Goal: Task Accomplishment & Management: Use online tool/utility

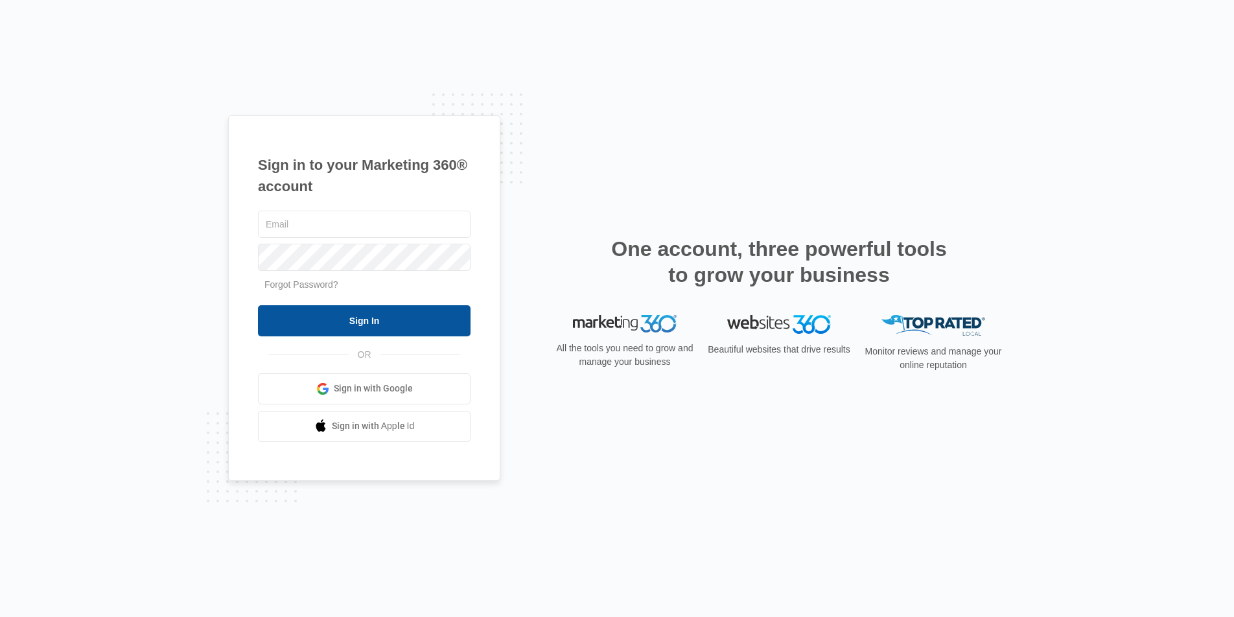
type input "joel.green@madwire.com"
click at [428, 321] on input "Sign In" at bounding box center [364, 320] width 213 height 31
type input "[DOMAIN_NAME][EMAIL_ADDRESS][DOMAIN_NAME]"
click at [394, 332] on input "Sign In" at bounding box center [364, 320] width 213 height 31
type input "joel.green@madwire.com"
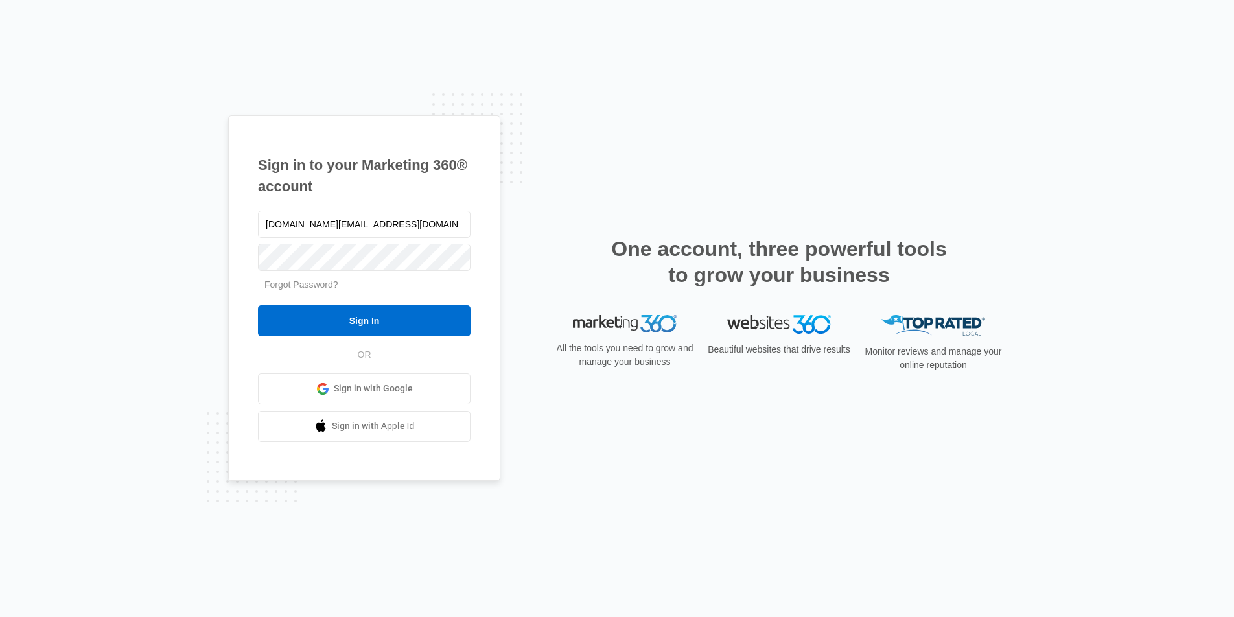
drag, startPoint x: 398, startPoint y: 314, endPoint x: 407, endPoint y: 297, distance: 19.1
click at [397, 314] on input "Sign In" at bounding box center [364, 320] width 213 height 31
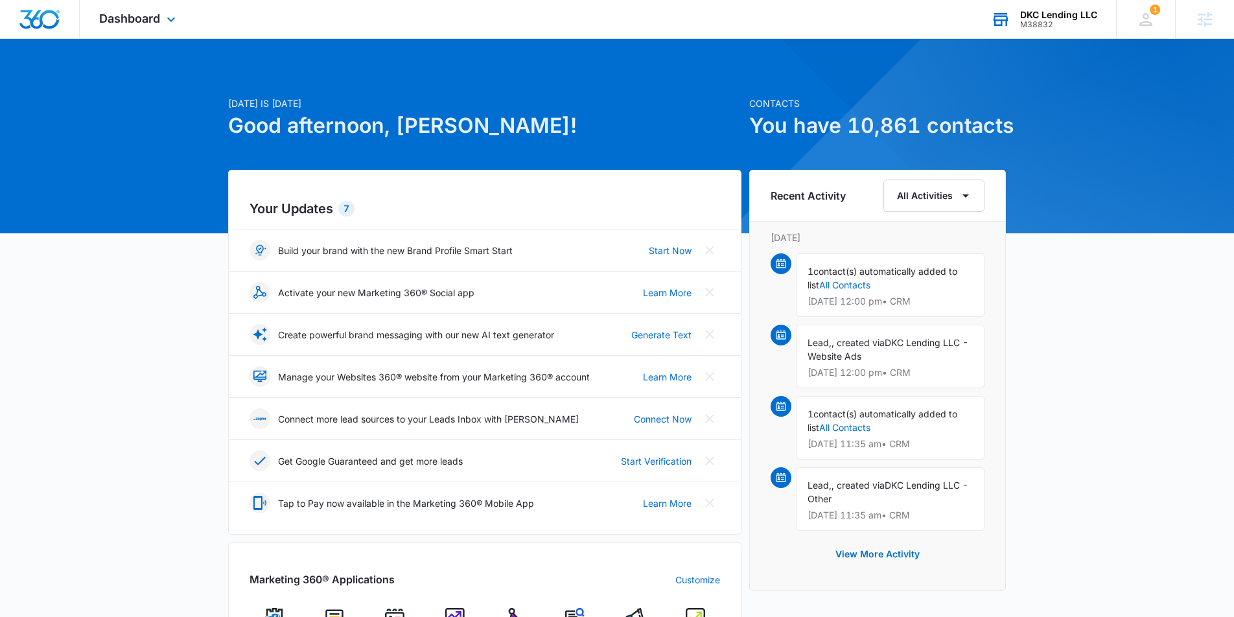
click at [1036, 20] on div "M38832" at bounding box center [1058, 24] width 77 height 9
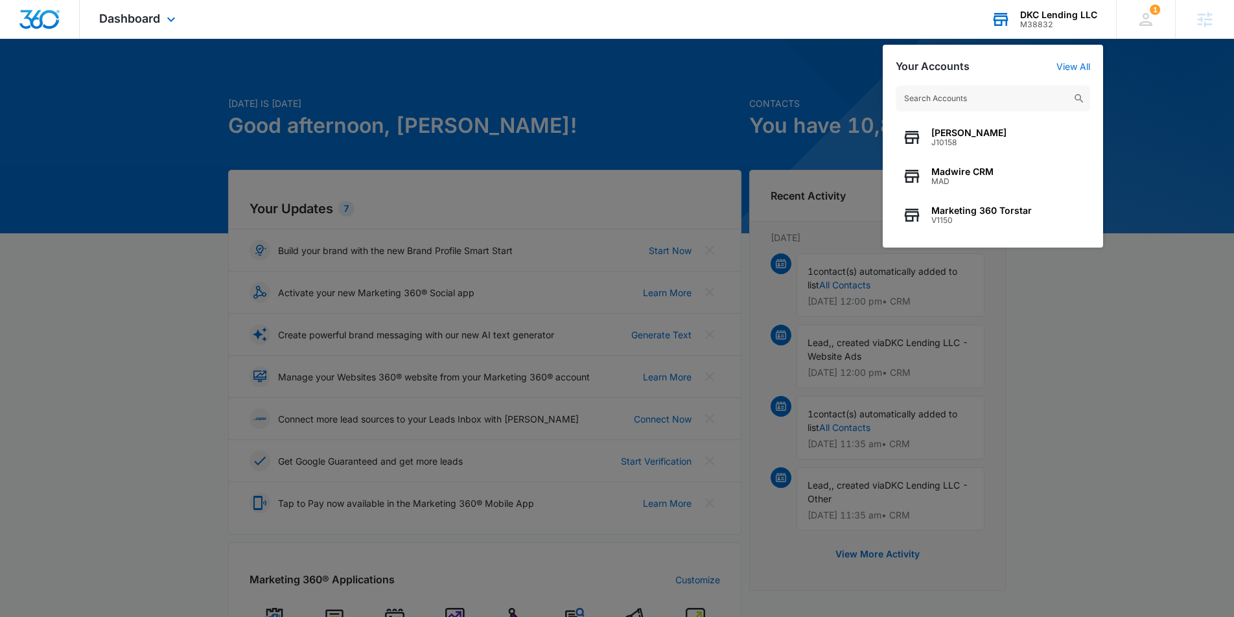
click at [1017, 93] on input "text" at bounding box center [993, 99] width 194 height 26
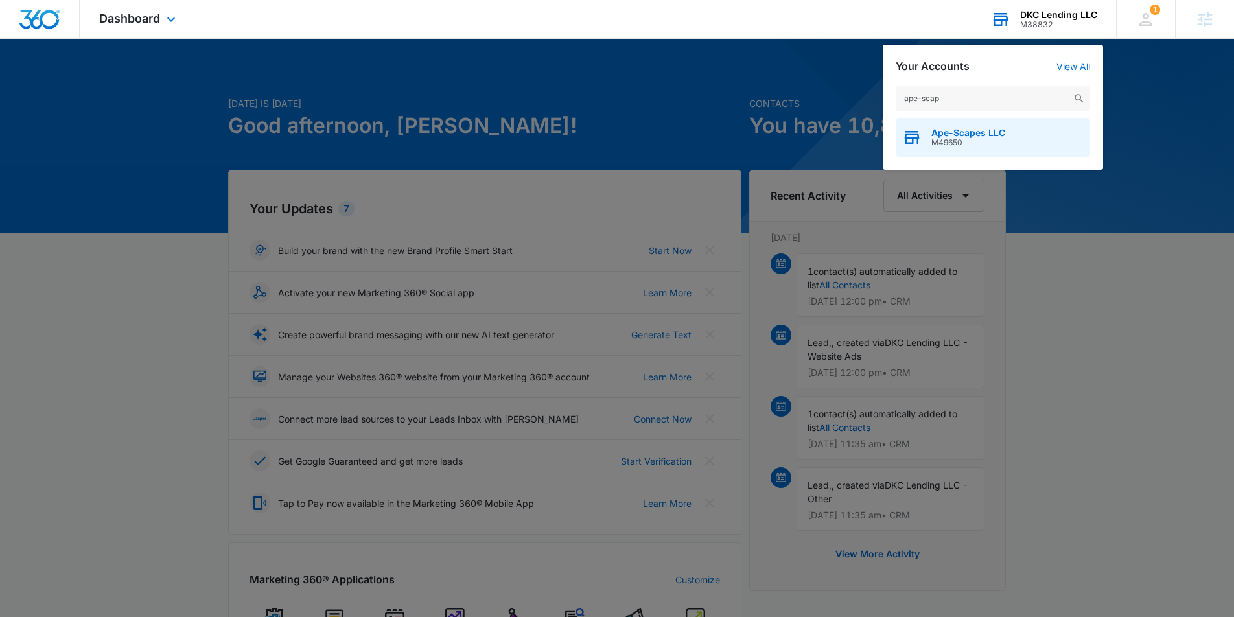
type input "ape-scap"
click at [1052, 132] on div "Ape-Scapes LLC M49650" at bounding box center [993, 137] width 194 height 39
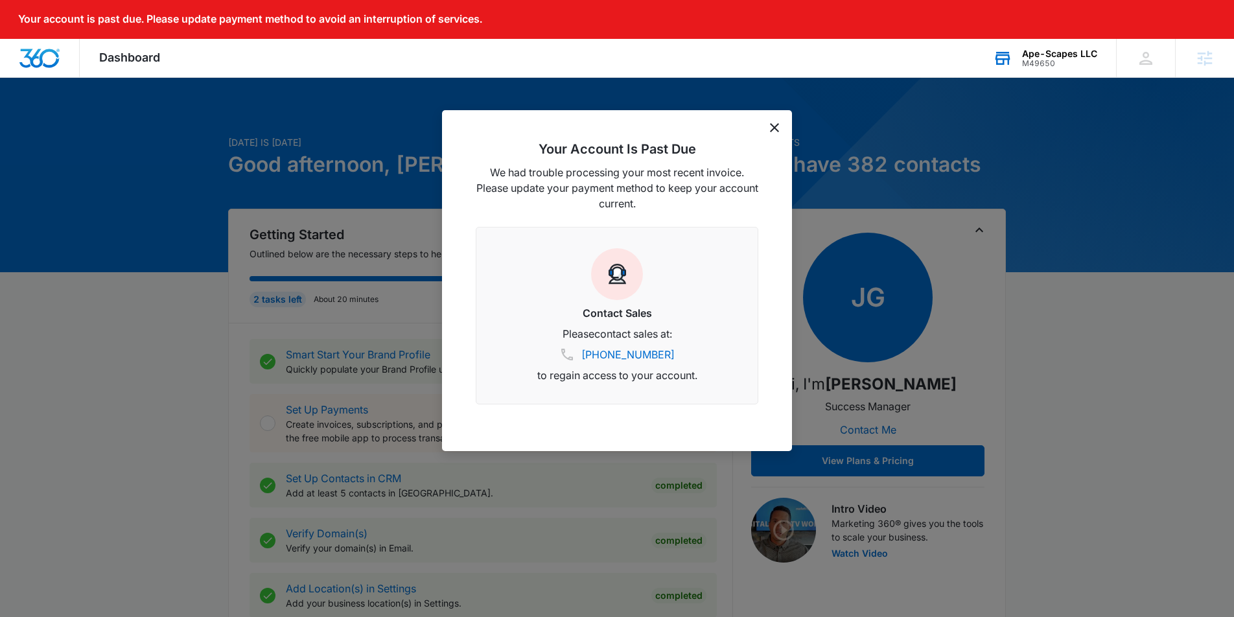
click at [775, 131] on icon "dismiss this dialog" at bounding box center [774, 127] width 9 height 9
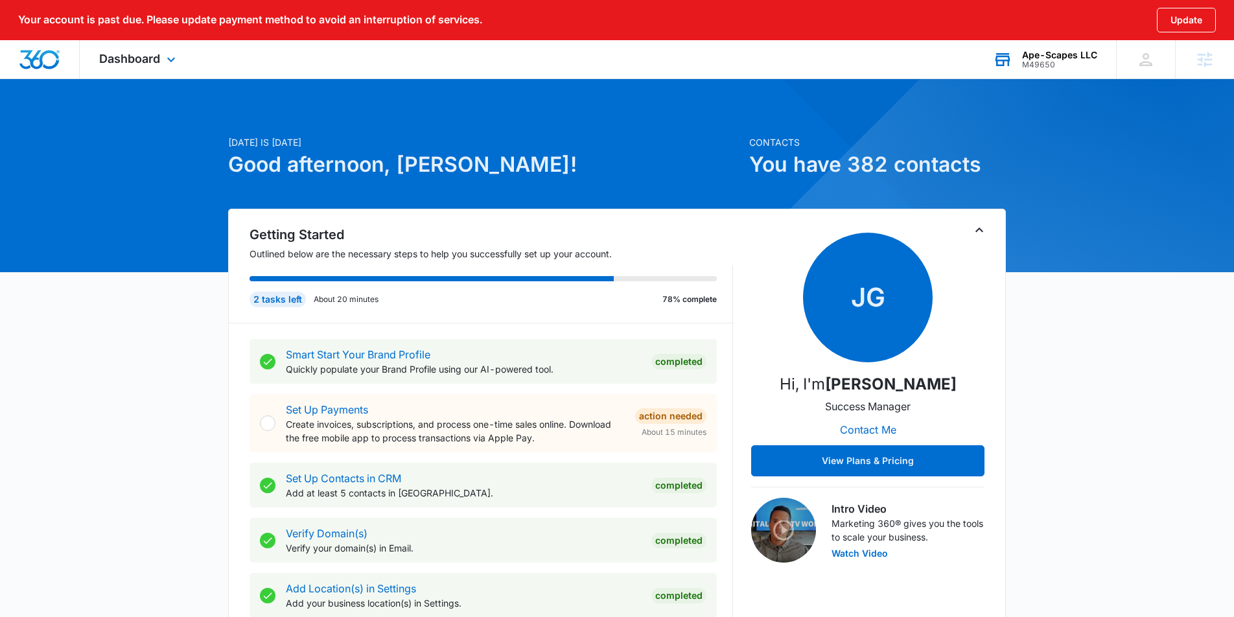
click at [157, 65] on div "Dashboard Apps Reputation Websites Forms CRM Email Social POS Content Ads Intel…" at bounding box center [139, 59] width 119 height 38
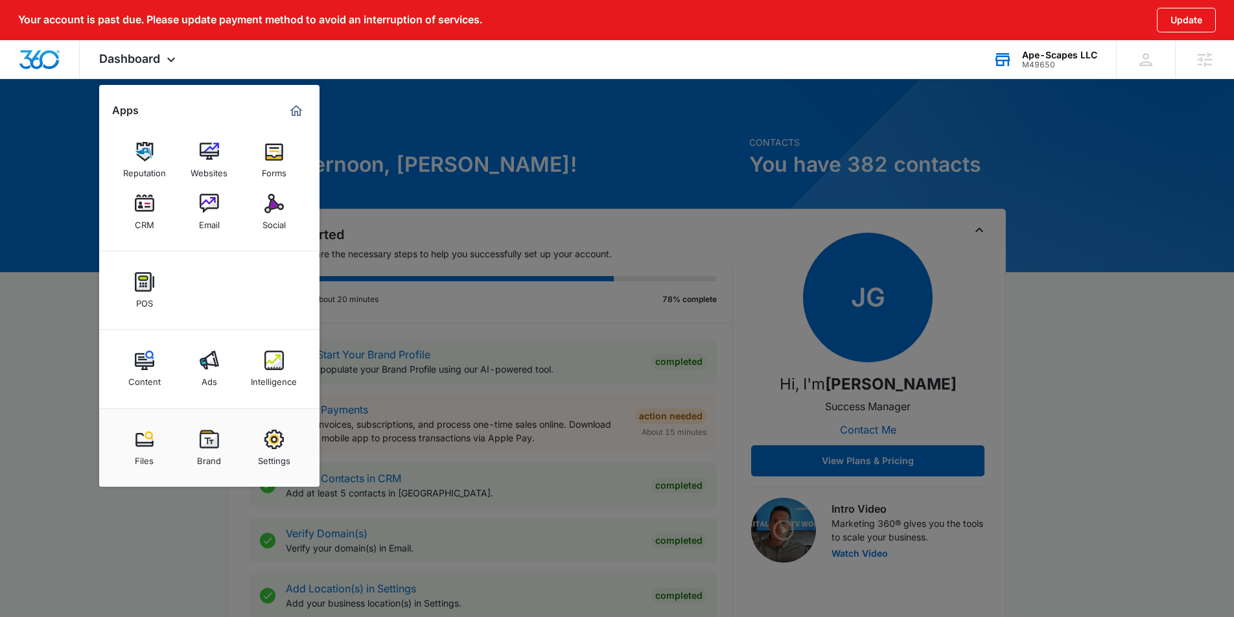
click at [149, 371] on div "Content" at bounding box center [144, 378] width 32 height 17
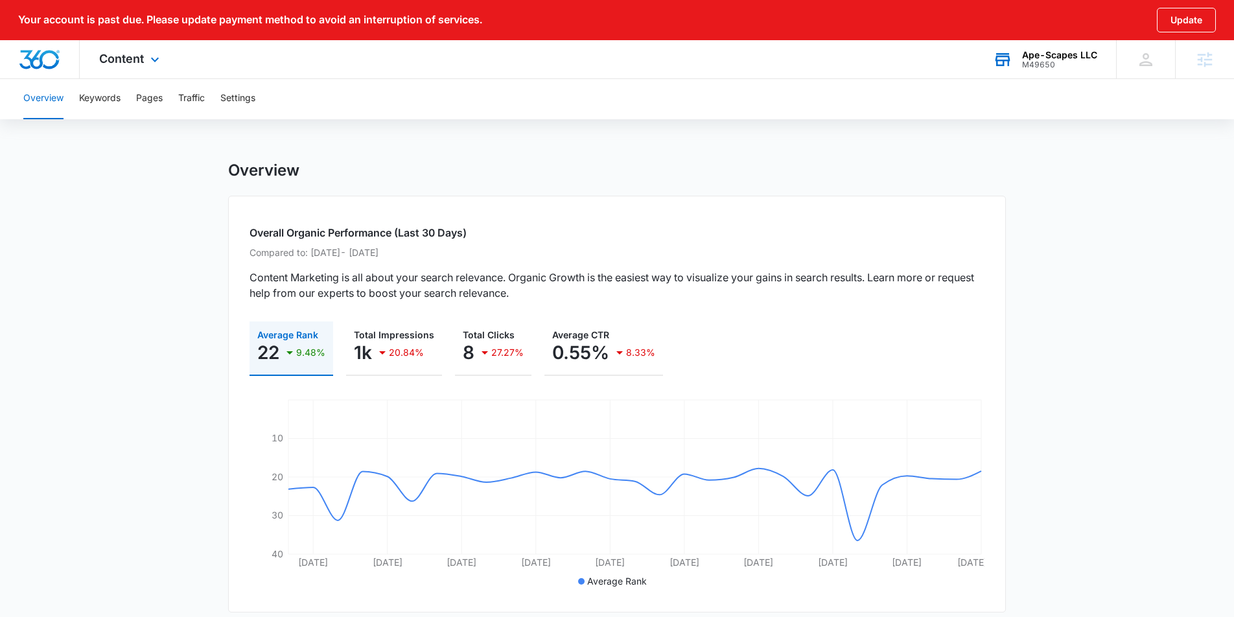
click at [145, 62] on div "Content Apps Reputation Websites Forms CRM Email Social POS Content Ads Intelli…" at bounding box center [131, 59] width 102 height 38
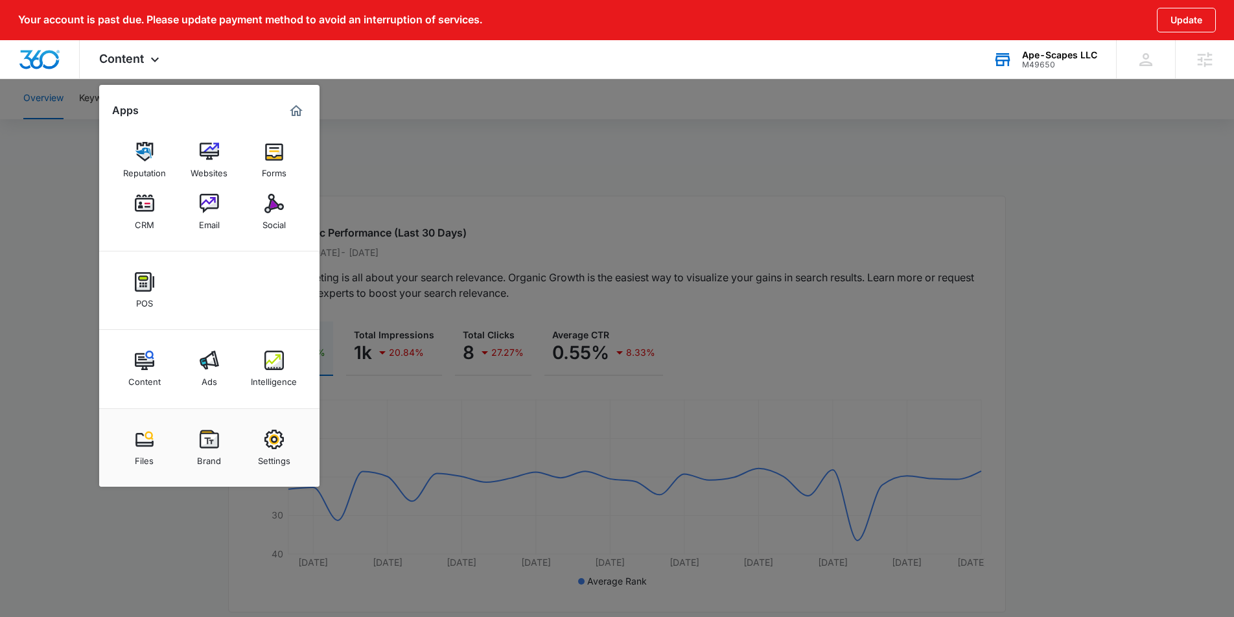
click at [607, 192] on div at bounding box center [617, 308] width 1234 height 617
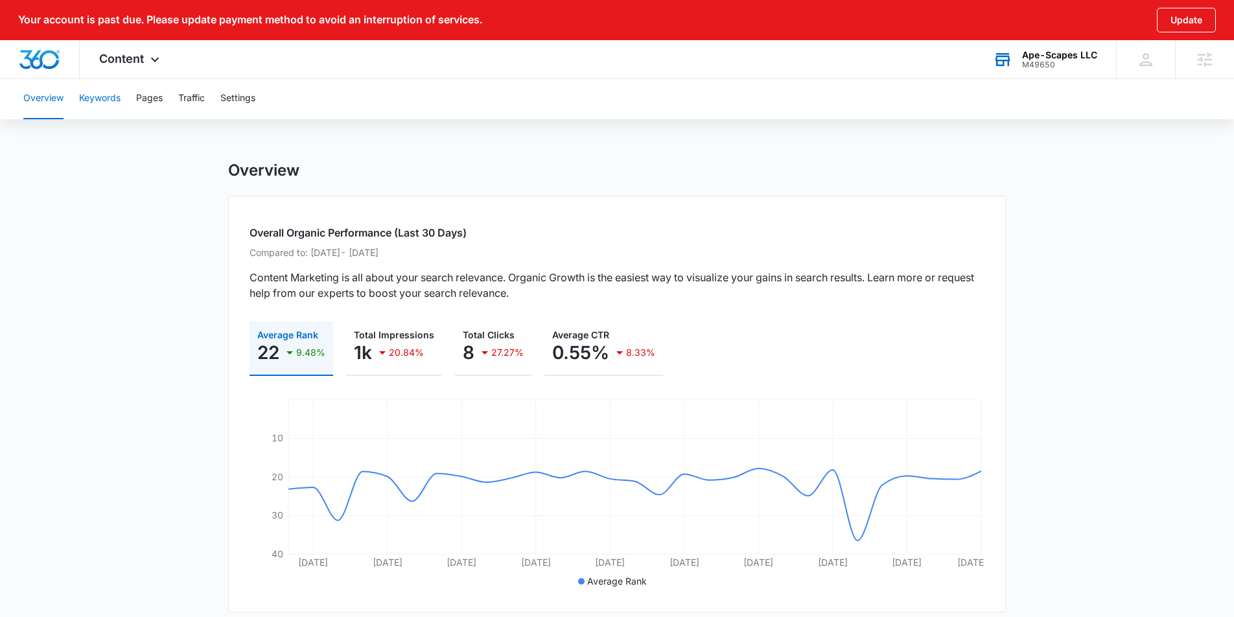
click at [109, 104] on button "Keywords" at bounding box center [99, 98] width 41 height 41
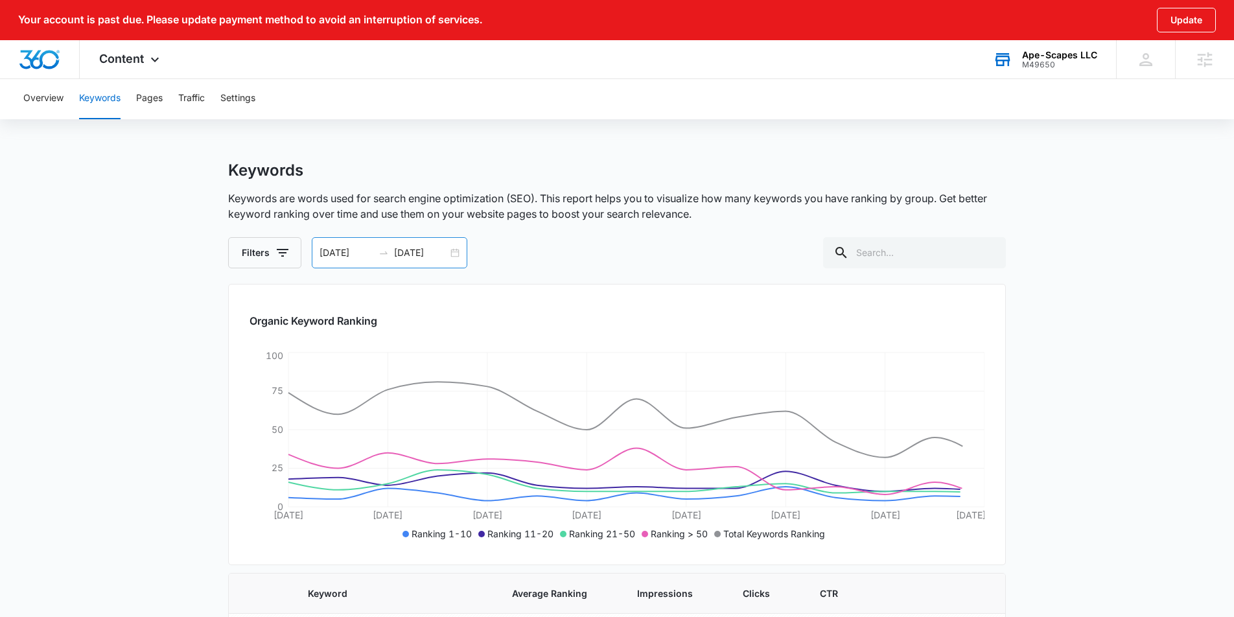
click at [456, 255] on div "[DATE] [DATE]" at bounding box center [390, 252] width 156 height 31
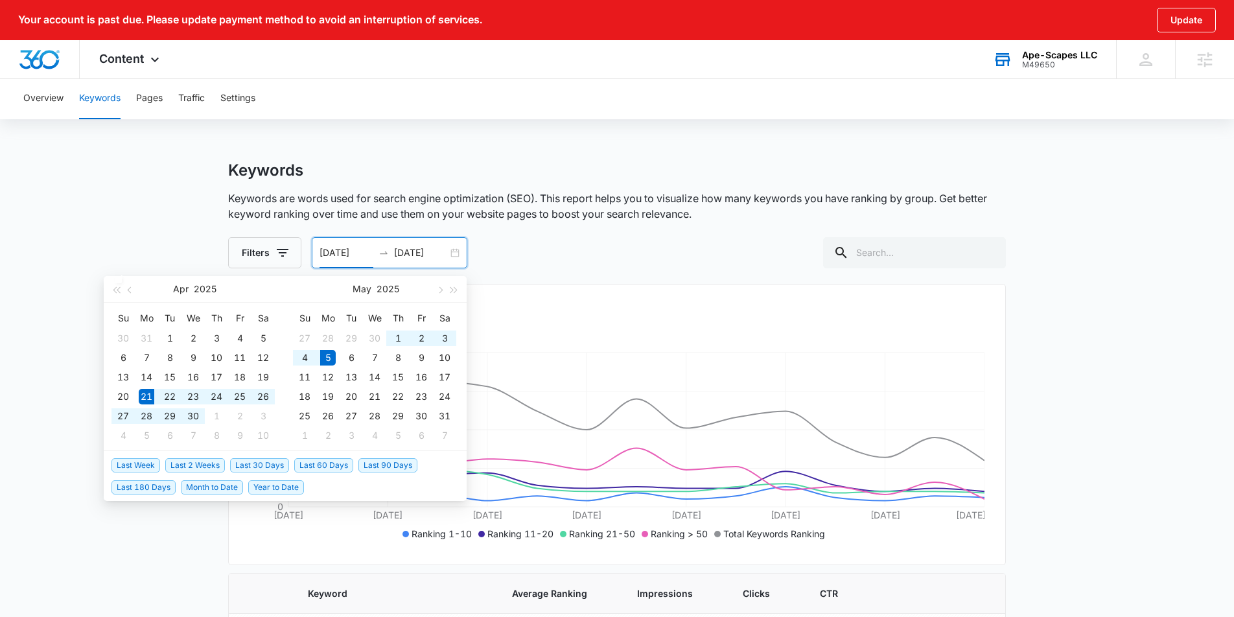
click at [175, 491] on li "Last 180 Days" at bounding box center [145, 487] width 69 height 22
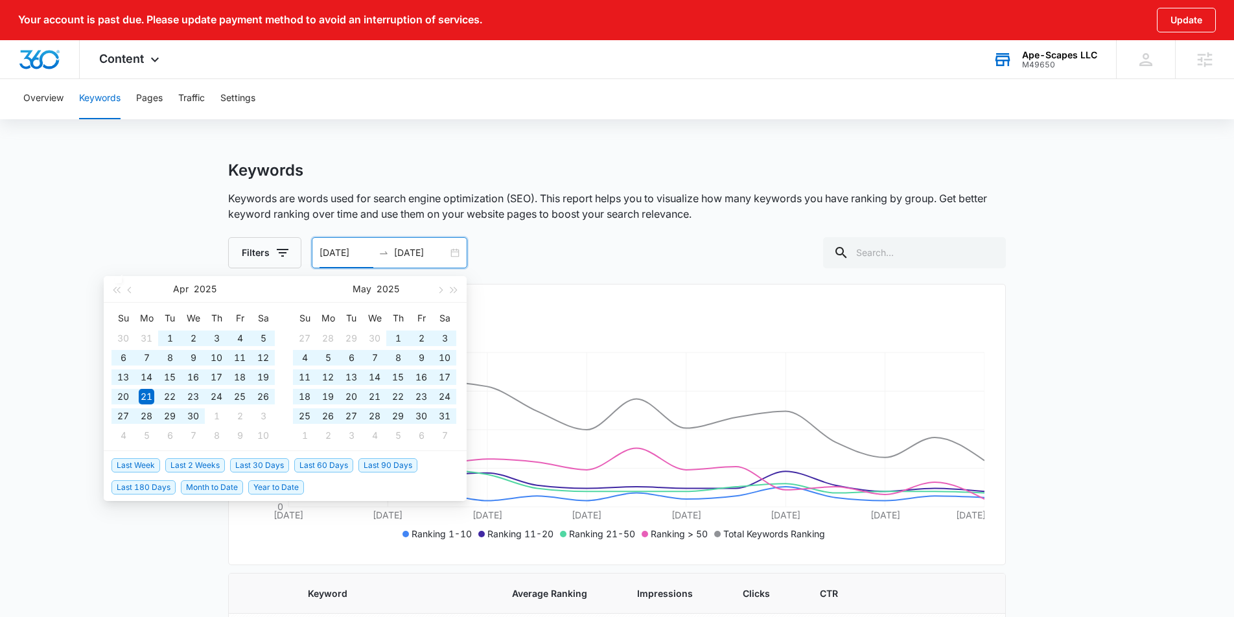
click at [165, 491] on span "Last 180 Days" at bounding box center [143, 487] width 64 height 14
type input "[DATE]"
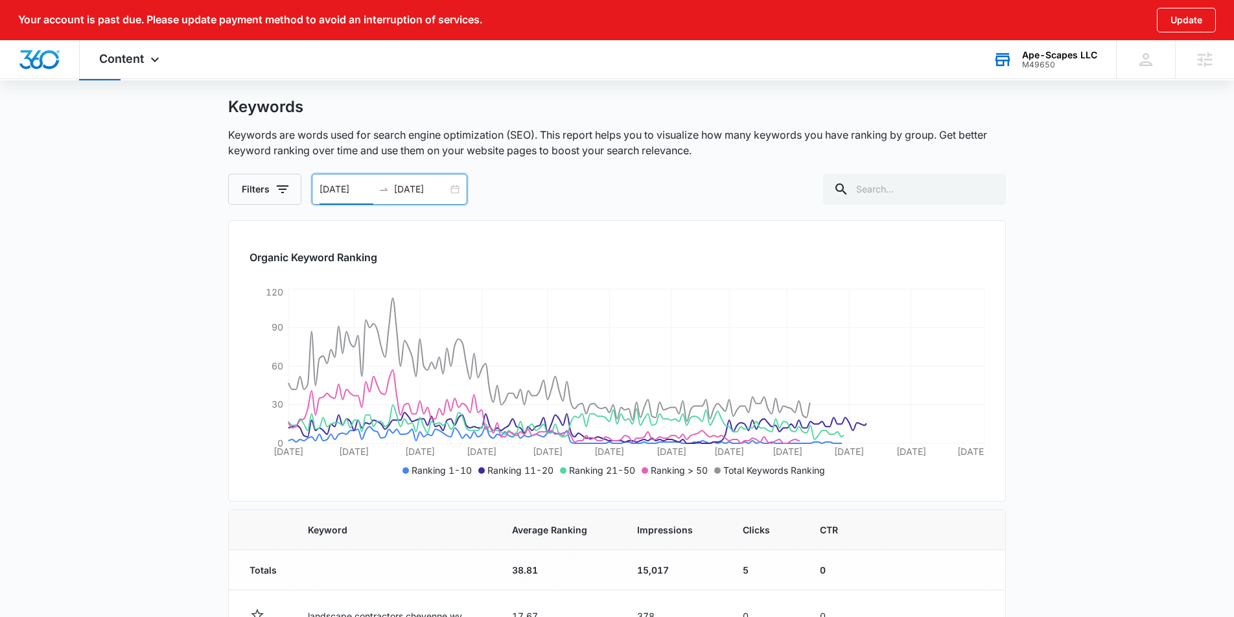
scroll to position [65, 0]
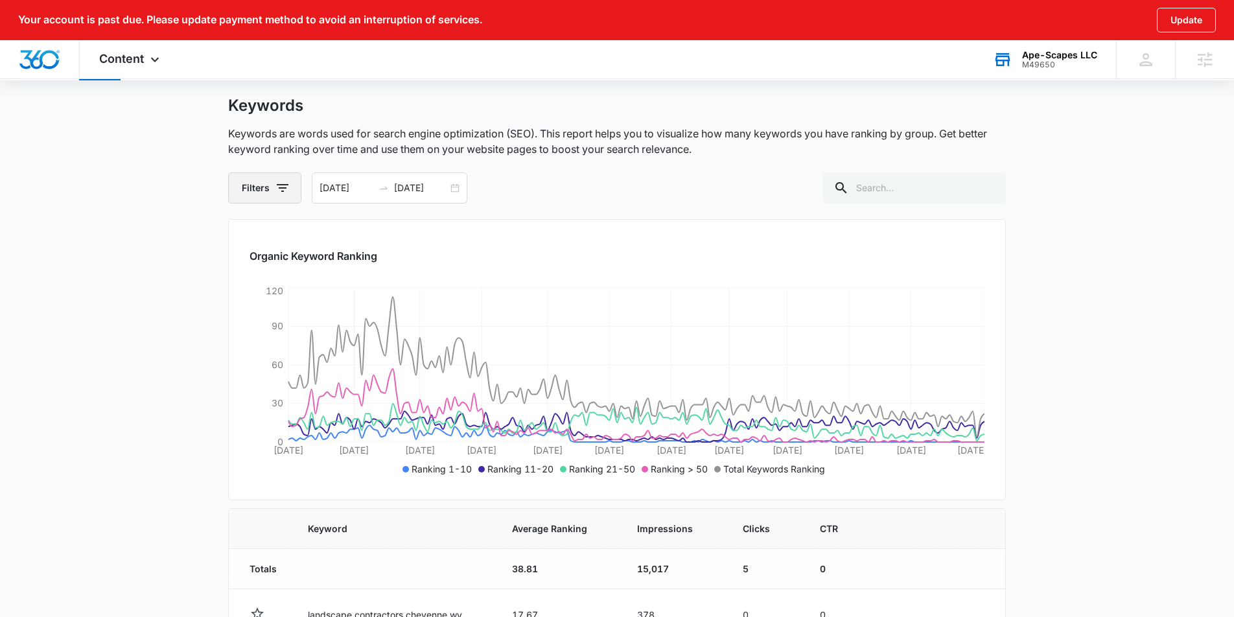
click at [283, 187] on icon "button" at bounding box center [283, 188] width 16 height 16
click at [448, 183] on div "[DATE] [DATE]" at bounding box center [390, 187] width 156 height 31
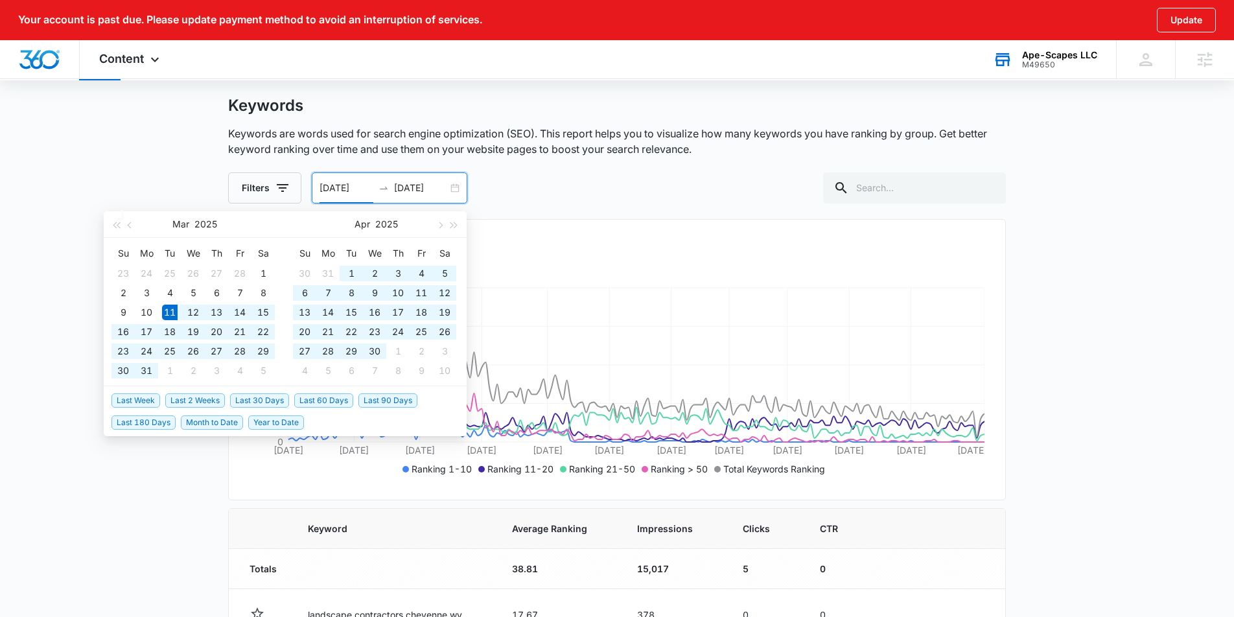
click at [452, 189] on div "[DATE] [DATE]" at bounding box center [390, 187] width 156 height 31
click at [146, 424] on span "Last 180 Days" at bounding box center [143, 422] width 64 height 14
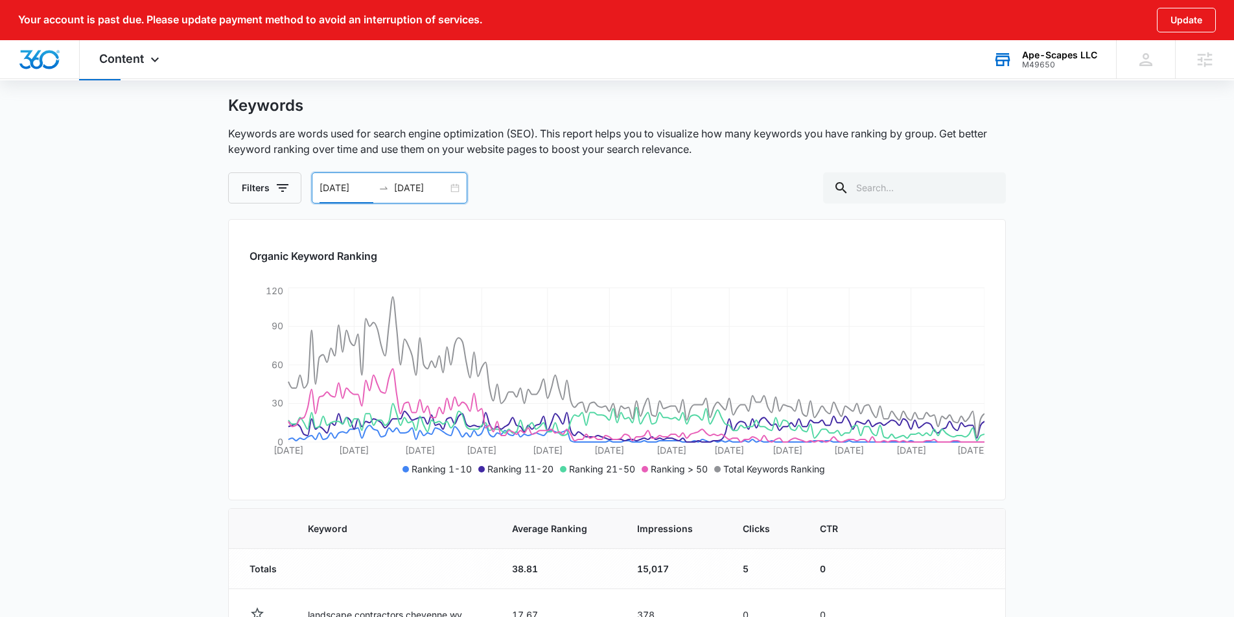
click at [456, 196] on div "[DATE] [DATE]" at bounding box center [390, 187] width 156 height 31
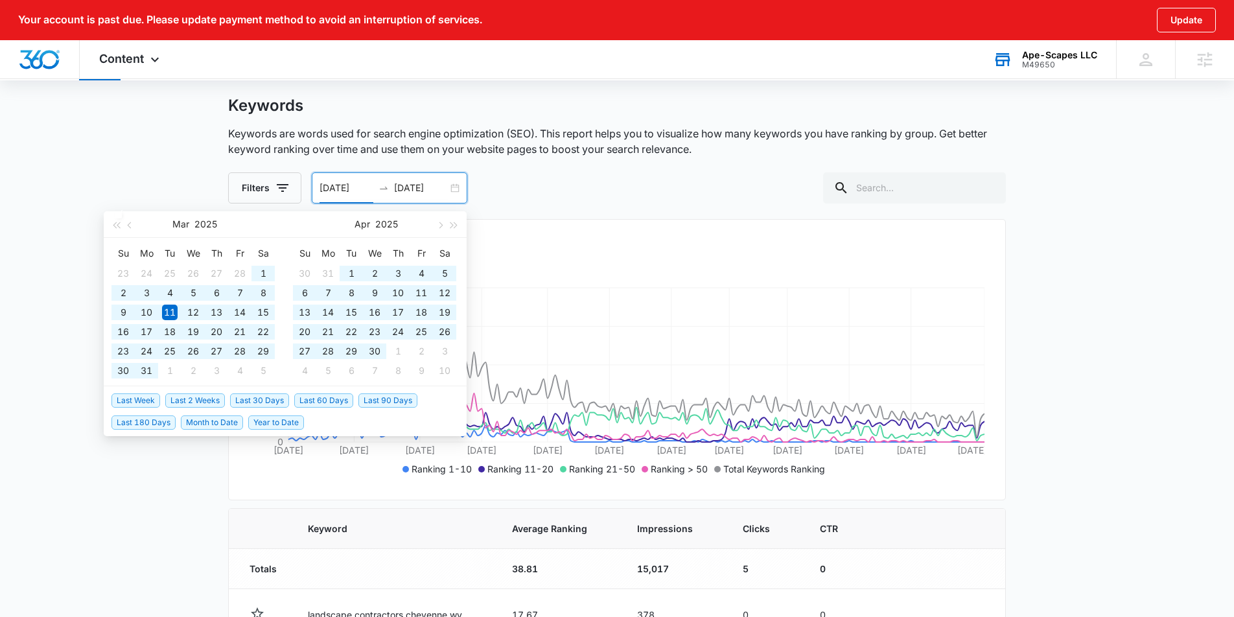
click at [278, 421] on span "Year to Date" at bounding box center [276, 422] width 56 height 14
type input "[DATE]"
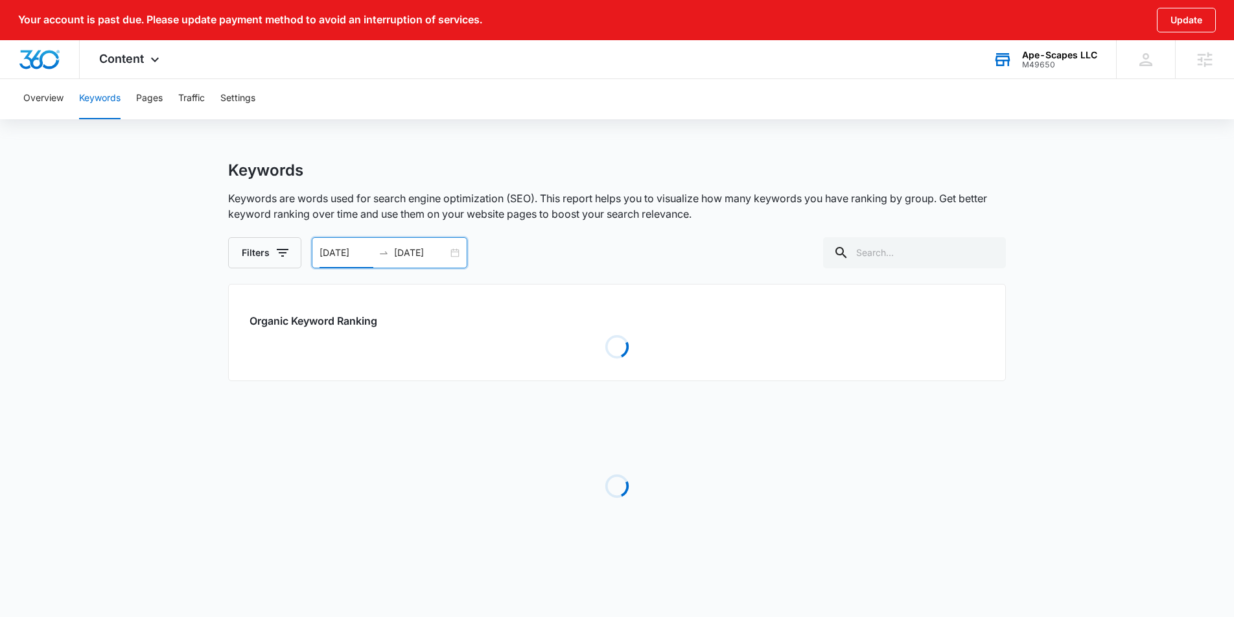
scroll to position [0, 0]
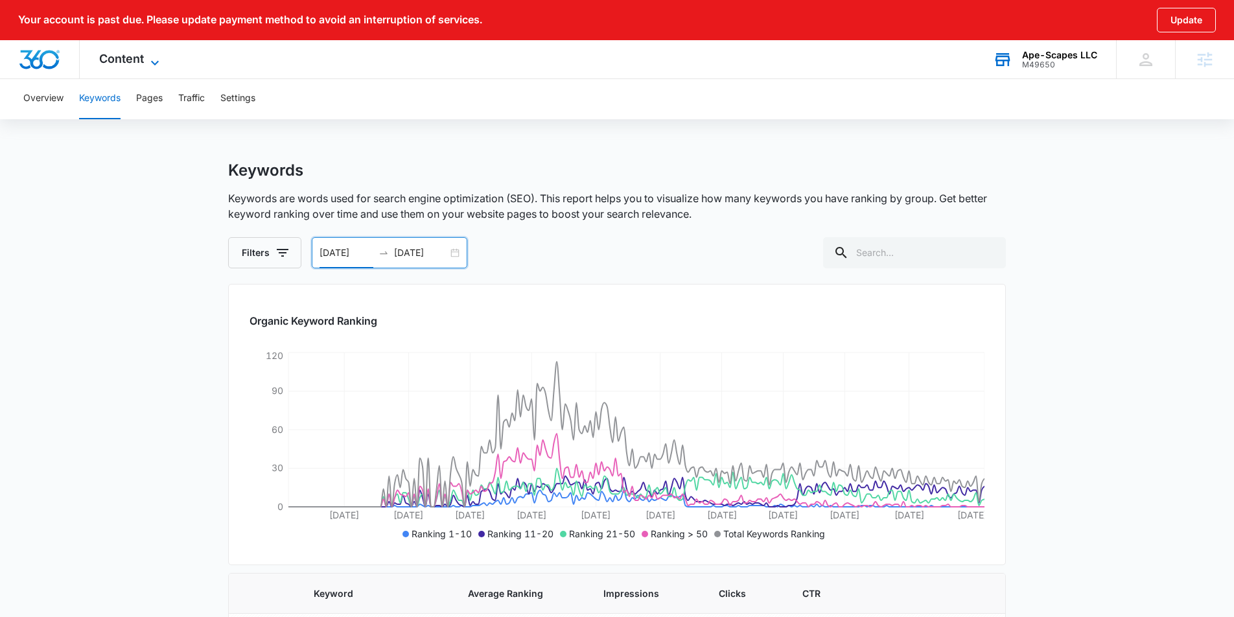
click at [150, 58] on icon at bounding box center [155, 63] width 16 height 16
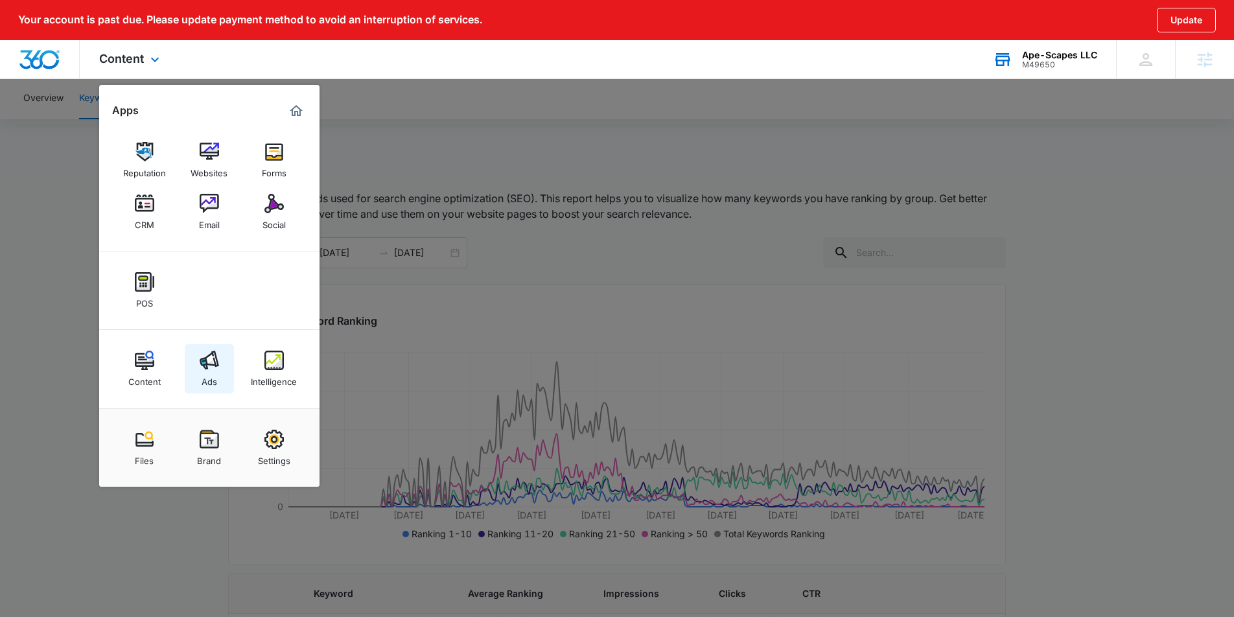
click at [202, 382] on div "Ads" at bounding box center [210, 378] width 16 height 17
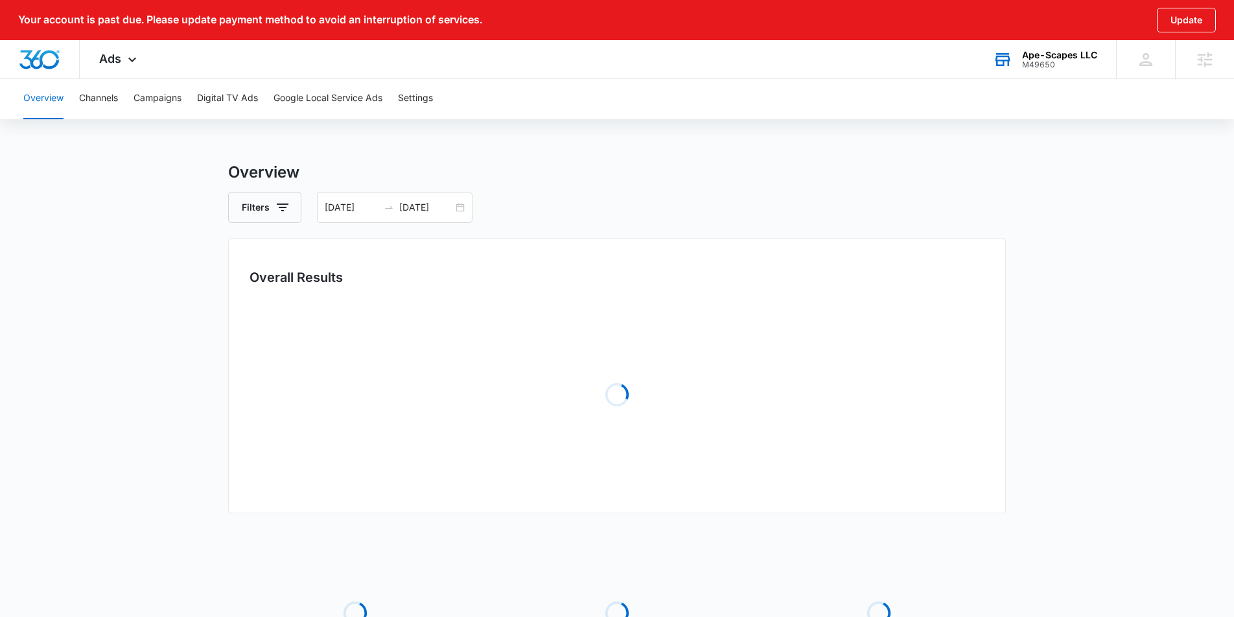
type input "[DATE]"
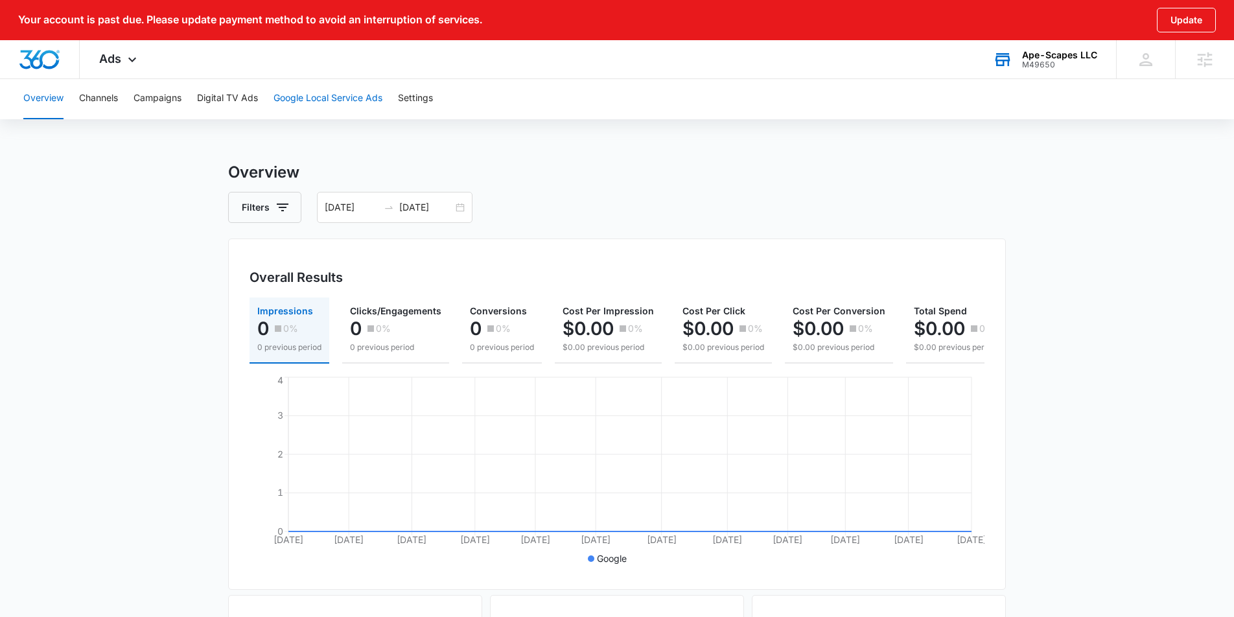
click at [356, 100] on button "Google Local Service Ads" at bounding box center [327, 98] width 109 height 41
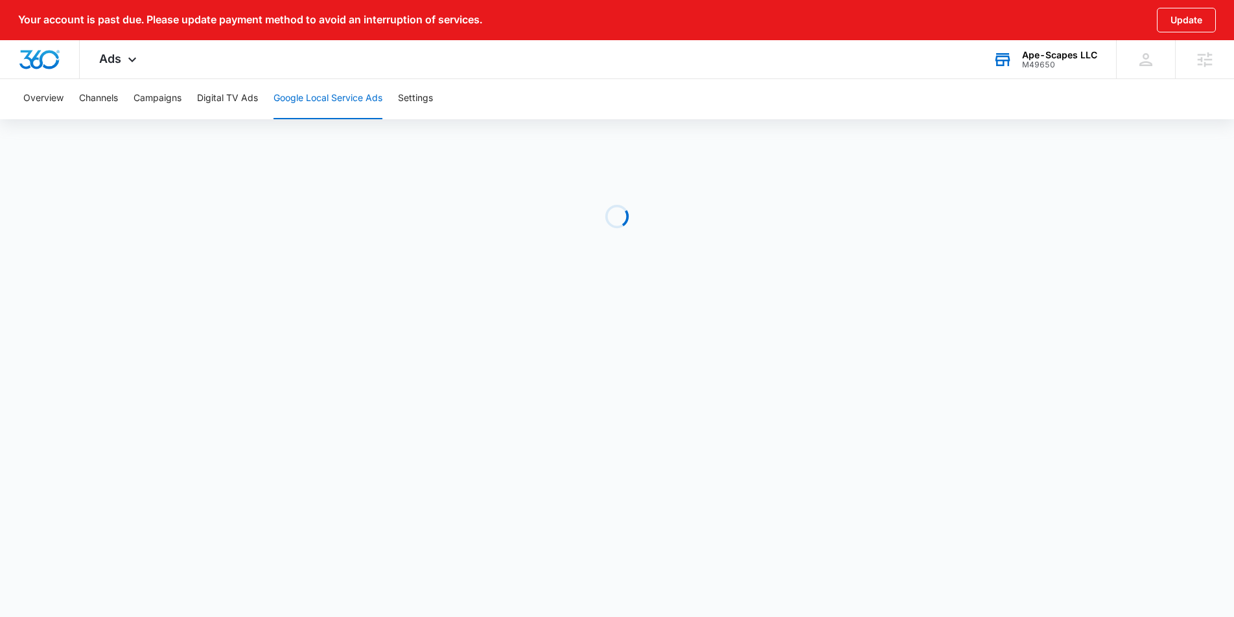
click at [354, 96] on button "Google Local Service Ads" at bounding box center [327, 98] width 109 height 41
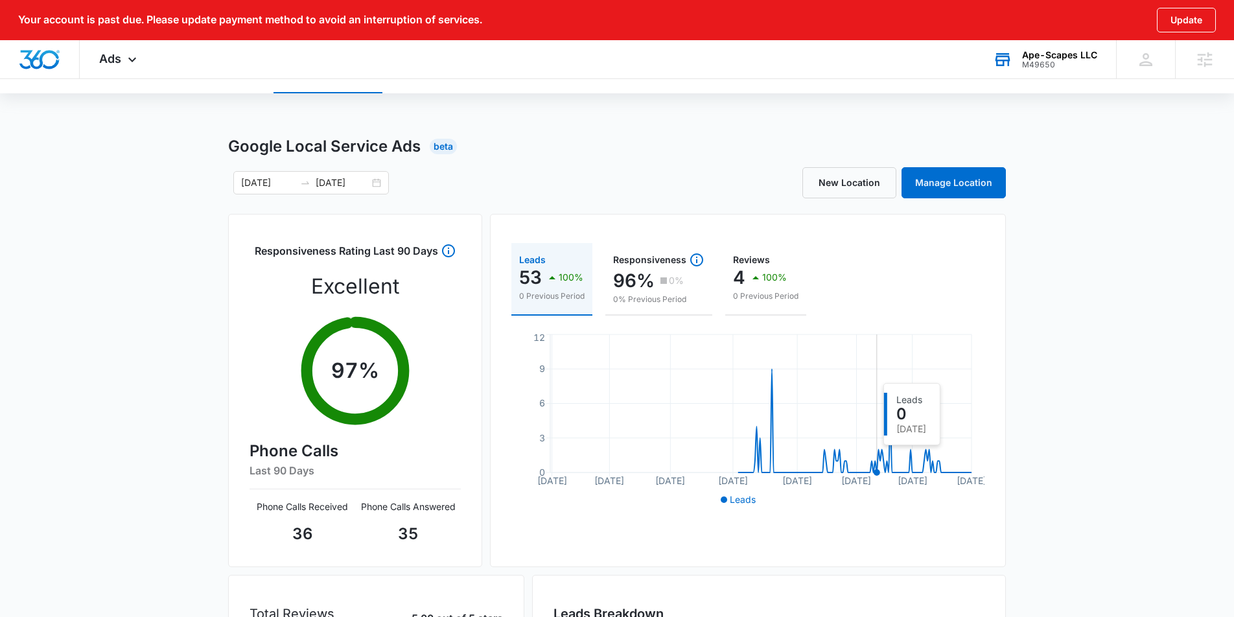
scroll to position [27, 0]
